Goal: Check status: Check status

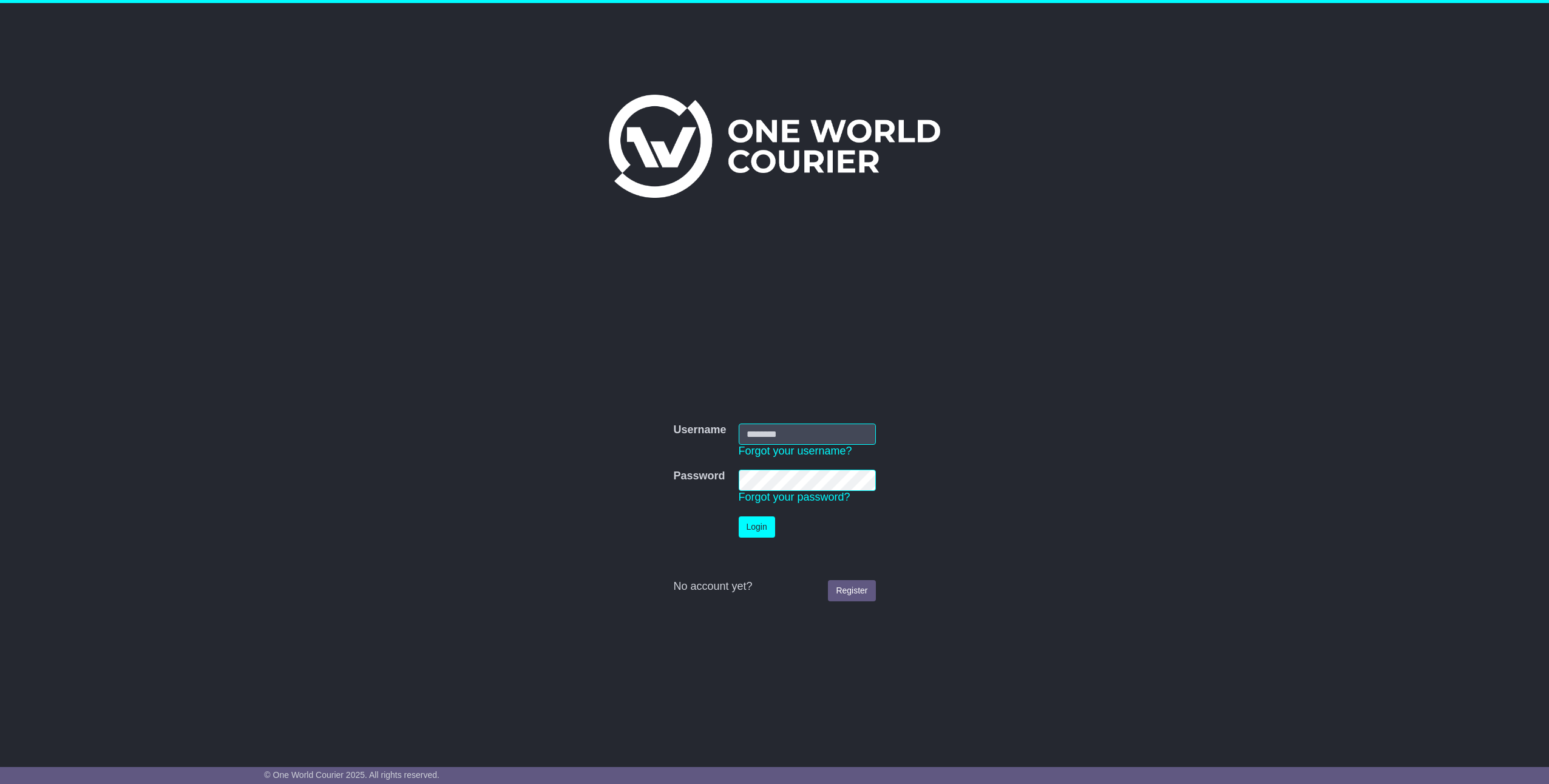
type input "*********"
click at [745, 525] on button "Login" at bounding box center [757, 527] width 37 height 21
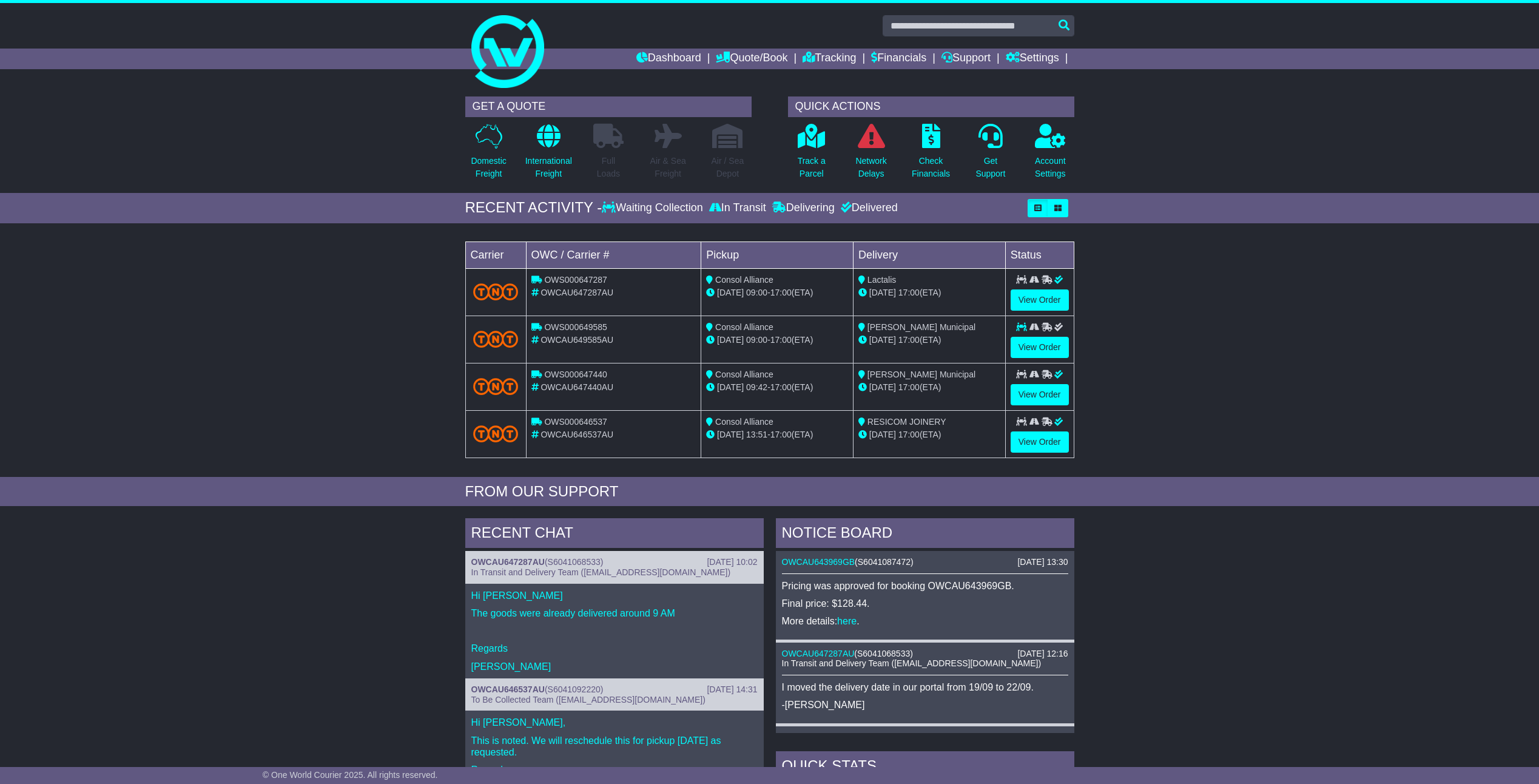
scroll to position [182, 0]
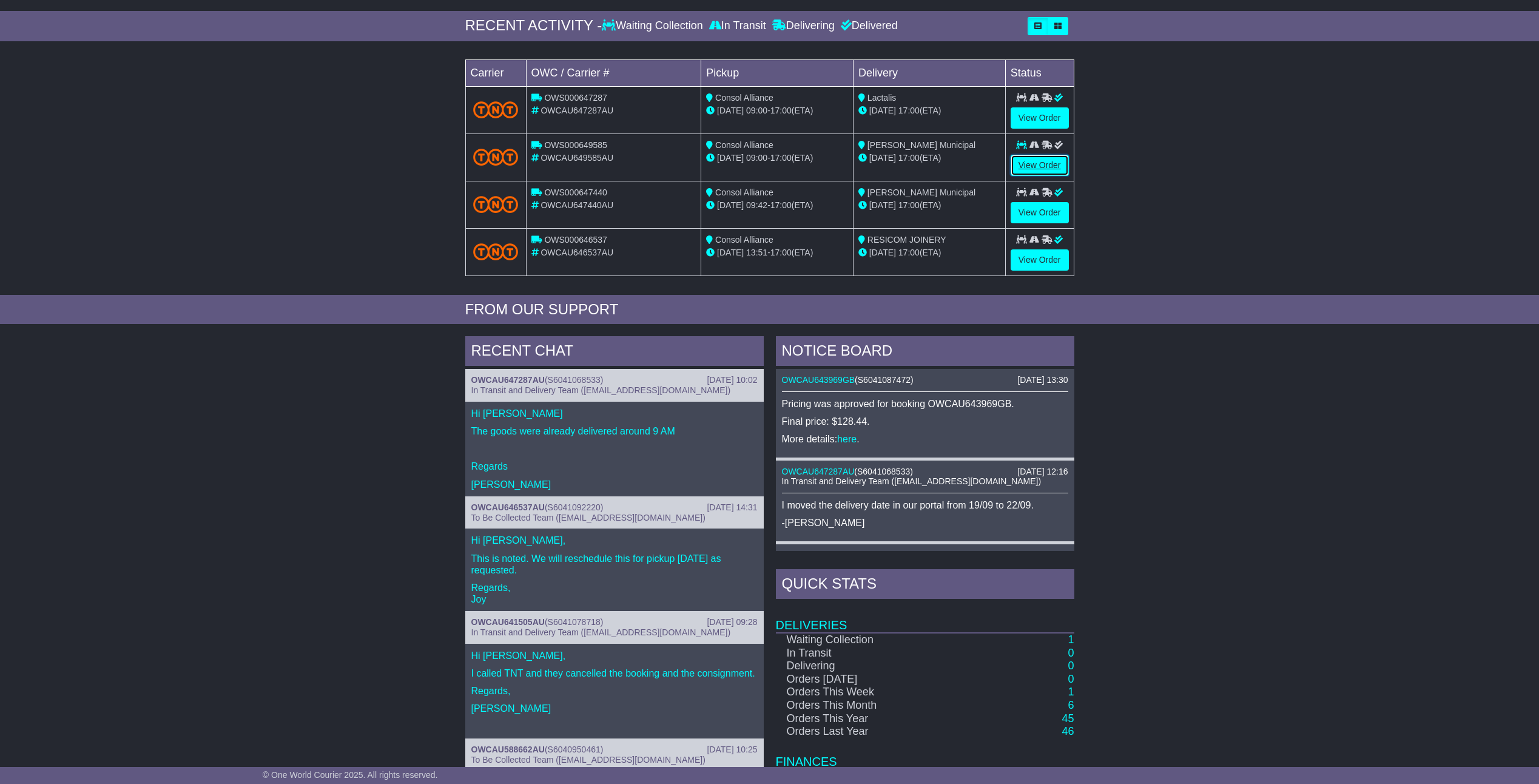
click at [1038, 163] on link "View Order" at bounding box center [1040, 165] width 58 height 21
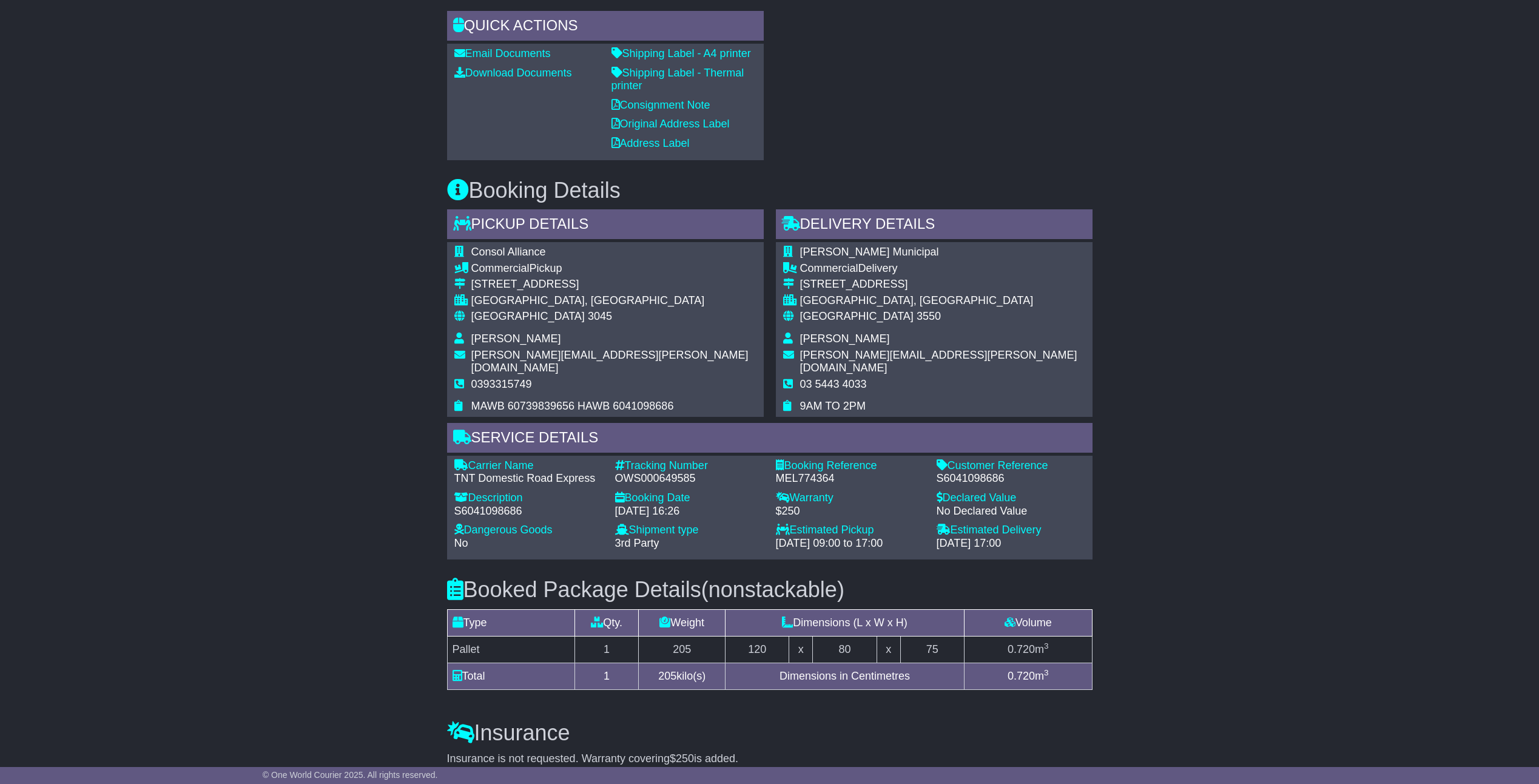
scroll to position [829, 0]
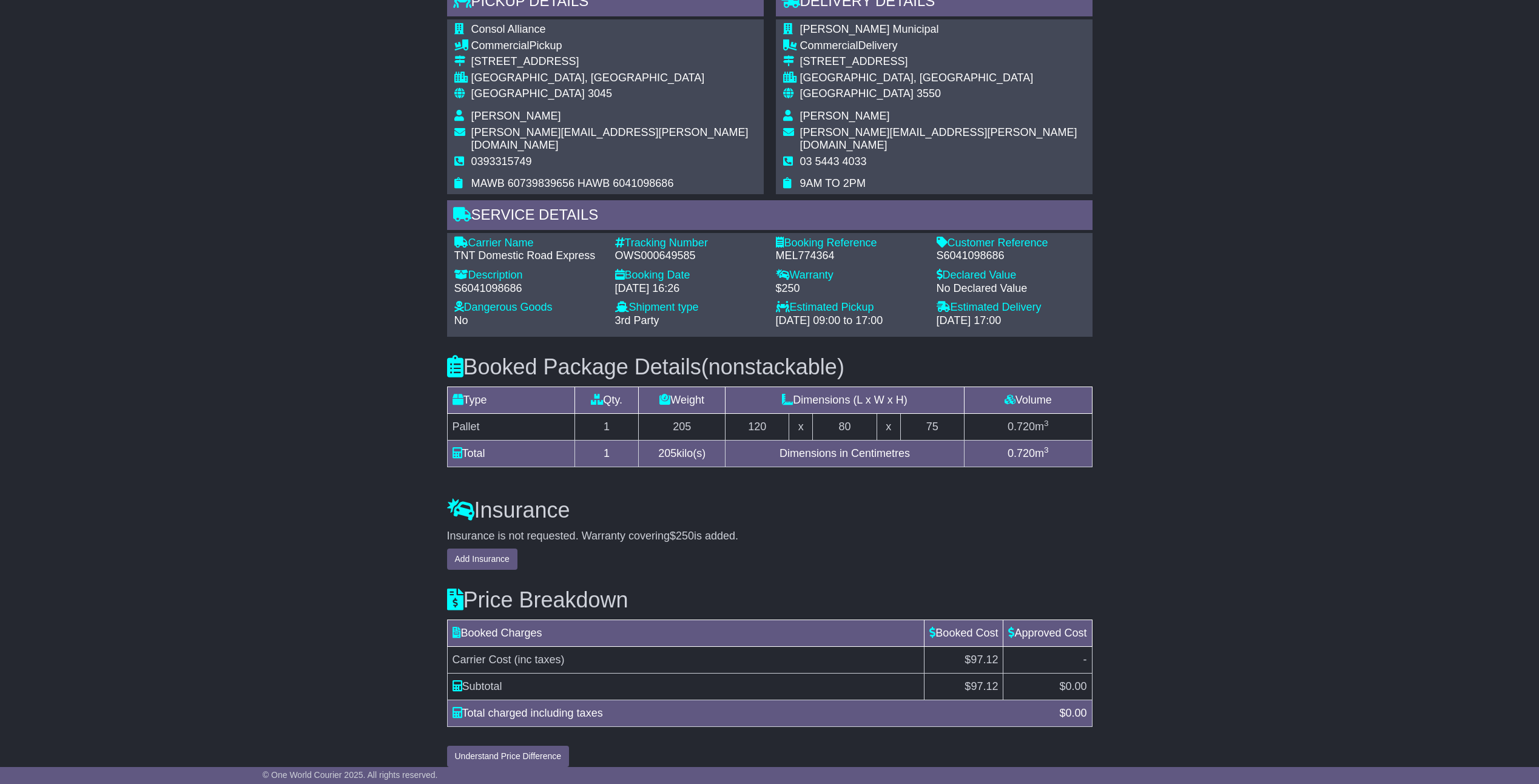
drag, startPoint x: 960, startPoint y: 674, endPoint x: 995, endPoint y: 674, distance: 35.0
click at [995, 674] on td "$ 97.12" at bounding box center [964, 686] width 79 height 27
